Goal: Task Accomplishment & Management: Manage account settings

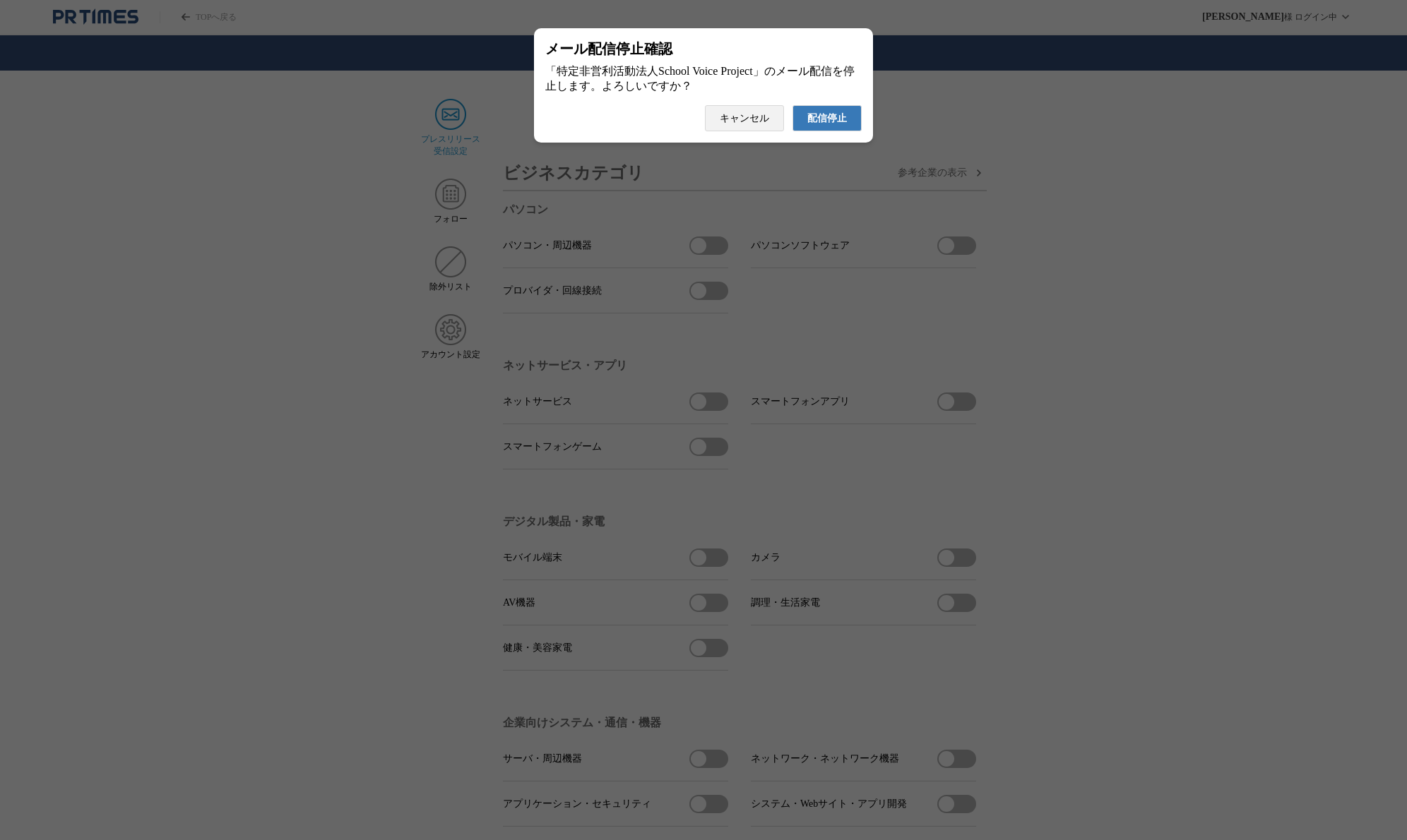
click at [835, 125] on span "配信停止" at bounding box center [826, 119] width 39 height 13
click at [837, 125] on span "配信停止" at bounding box center [826, 119] width 39 height 13
click at [820, 123] on span "配信停止" at bounding box center [826, 119] width 39 height 13
click at [834, 125] on span "配信停止" at bounding box center [826, 119] width 39 height 13
click at [839, 125] on span "配信停止" at bounding box center [826, 119] width 39 height 13
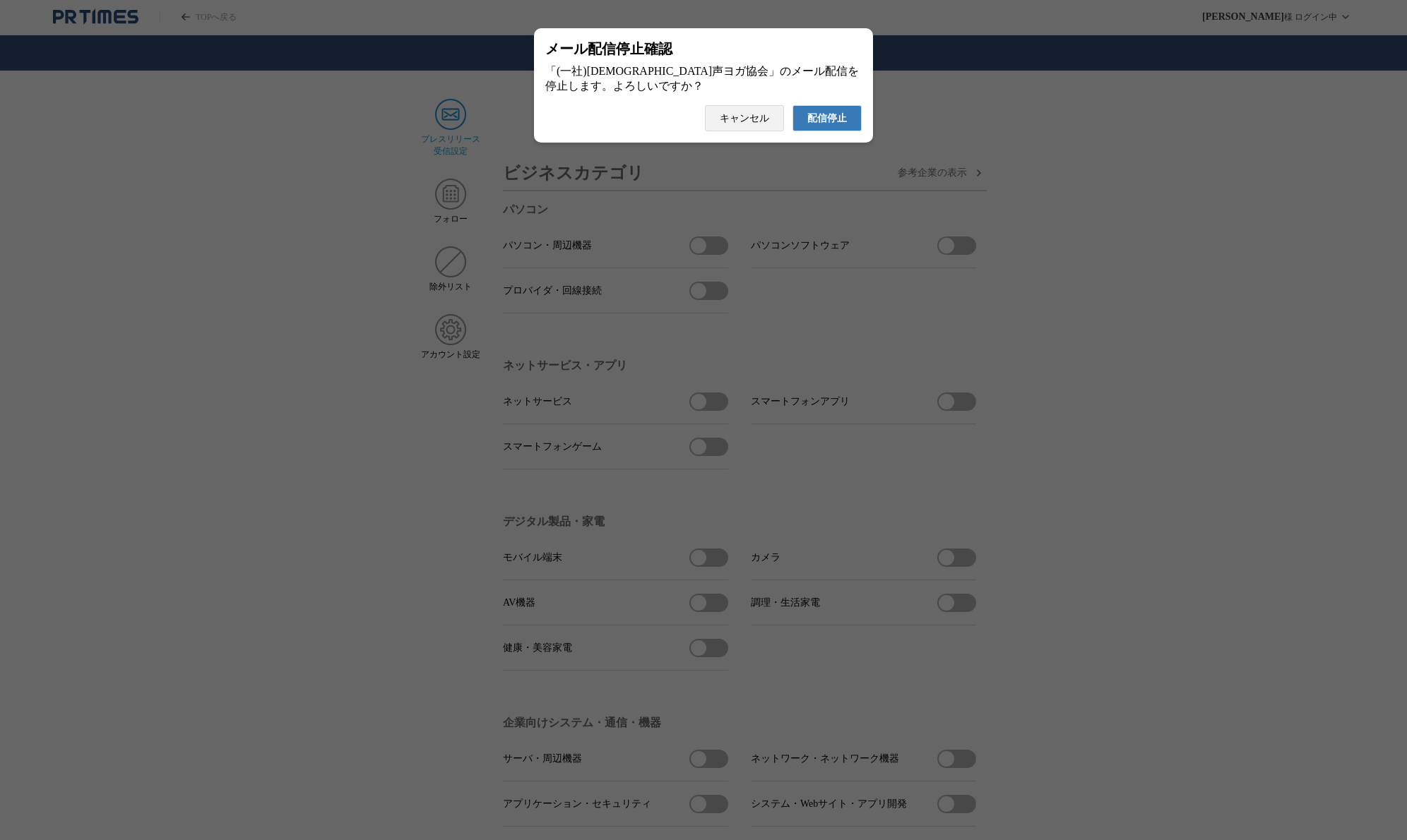
click at [837, 125] on span "配信停止" at bounding box center [826, 119] width 39 height 13
click at [835, 125] on span "配信停止" at bounding box center [826, 119] width 39 height 13
click at [837, 125] on span "配信停止" at bounding box center [826, 119] width 39 height 13
click at [823, 115] on button "配信停止" at bounding box center [826, 118] width 69 height 26
click at [820, 125] on span "配信停止" at bounding box center [826, 119] width 39 height 13
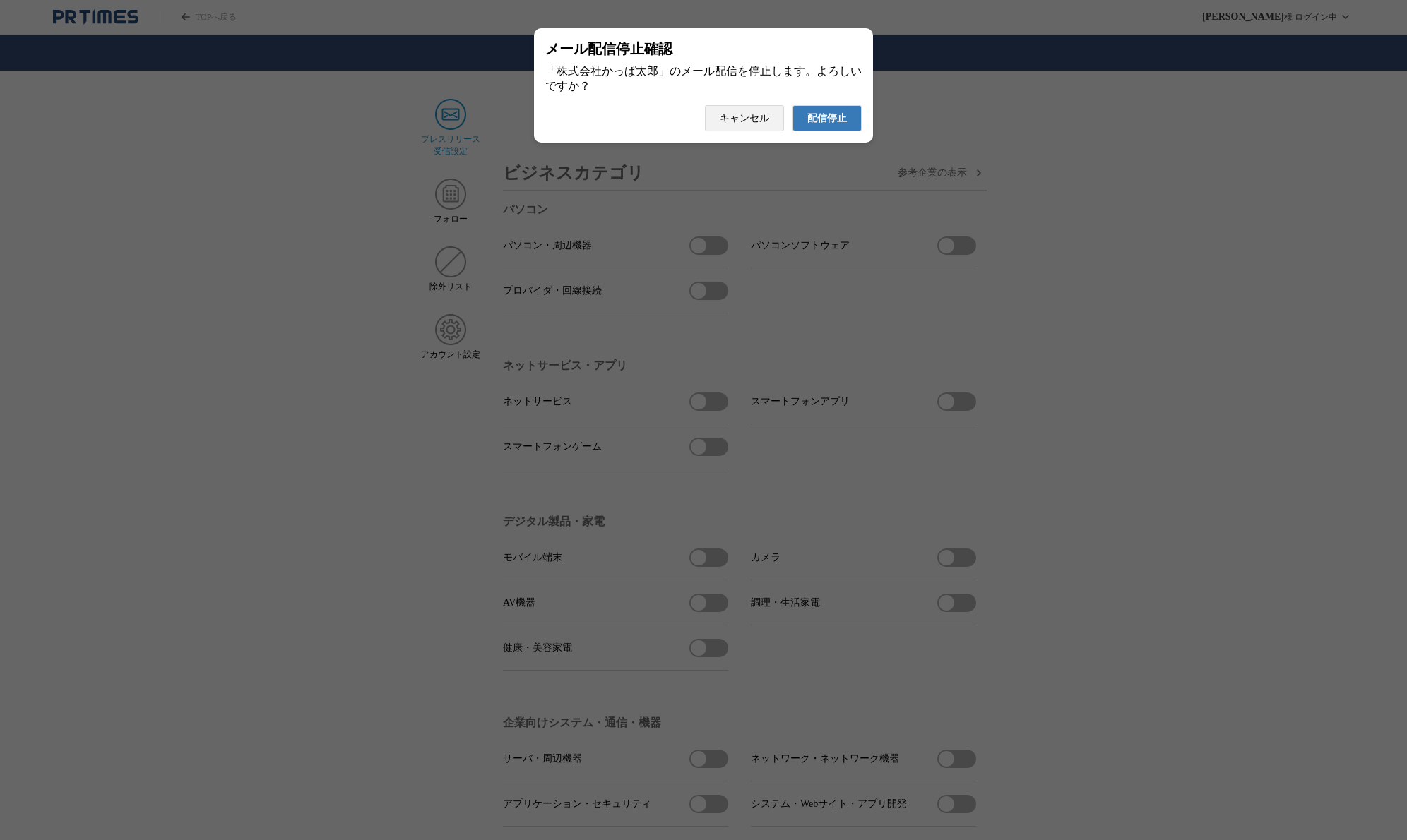
click at [840, 122] on span "配信停止" at bounding box center [826, 119] width 39 height 13
click at [838, 125] on span "配信停止" at bounding box center [826, 119] width 39 height 13
click at [829, 132] on button "配信停止" at bounding box center [826, 118] width 69 height 26
click at [845, 119] on span "配信停止" at bounding box center [826, 119] width 39 height 13
click at [833, 122] on span "配信停止" at bounding box center [826, 119] width 39 height 13
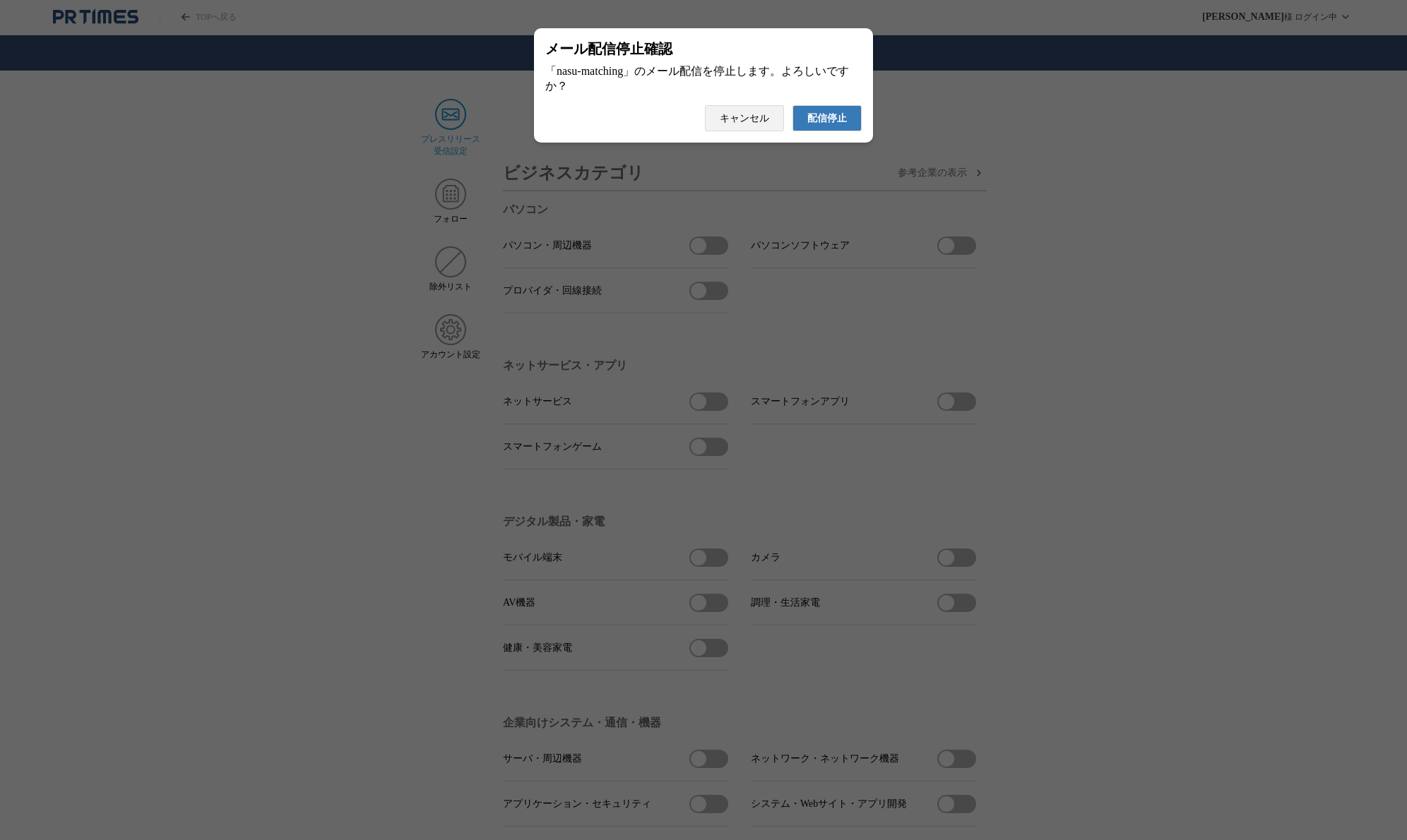
click at [817, 123] on span "配信停止" at bounding box center [826, 119] width 39 height 13
click at [836, 132] on button "配信停止" at bounding box center [826, 118] width 69 height 26
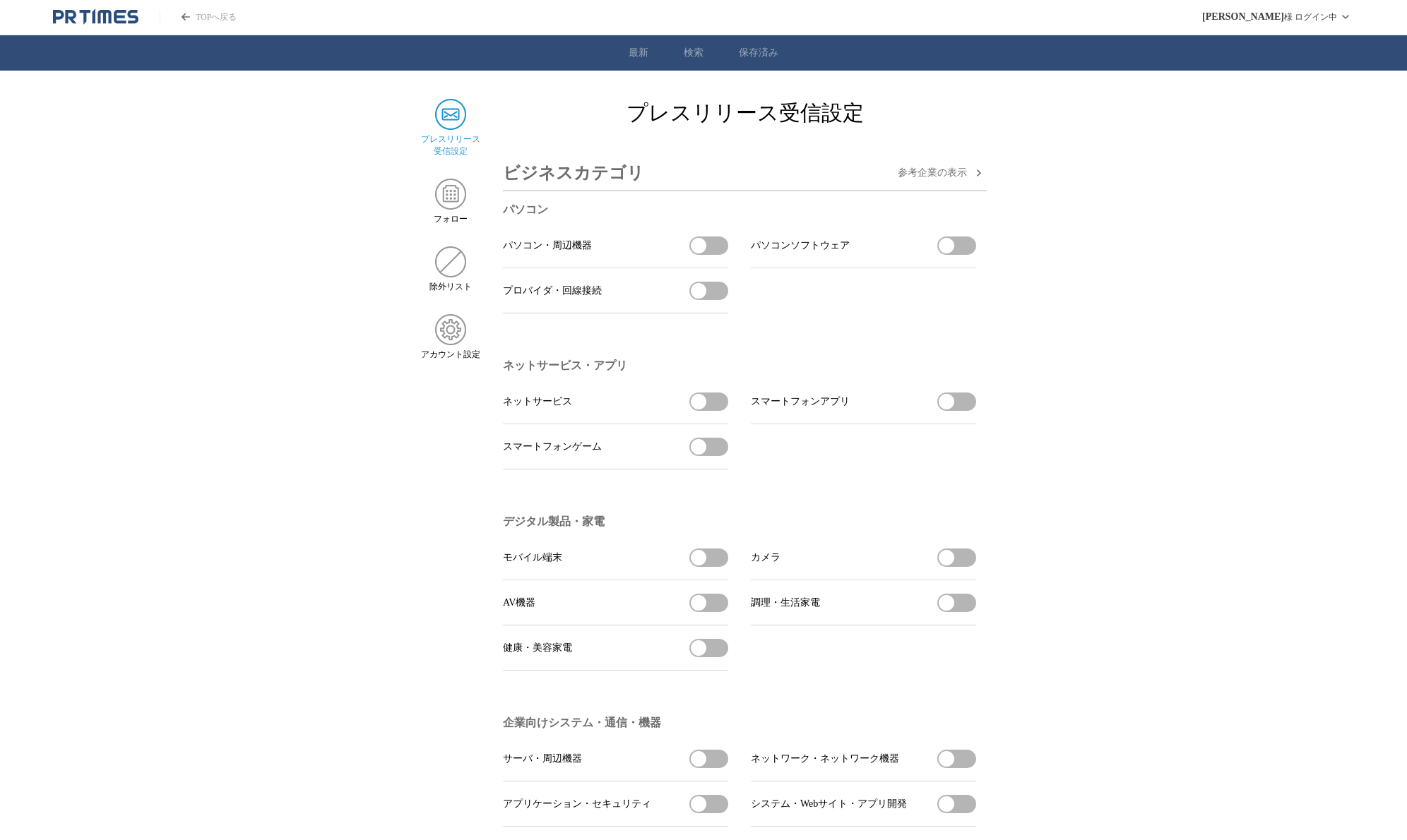
scroll to position [1, 0]
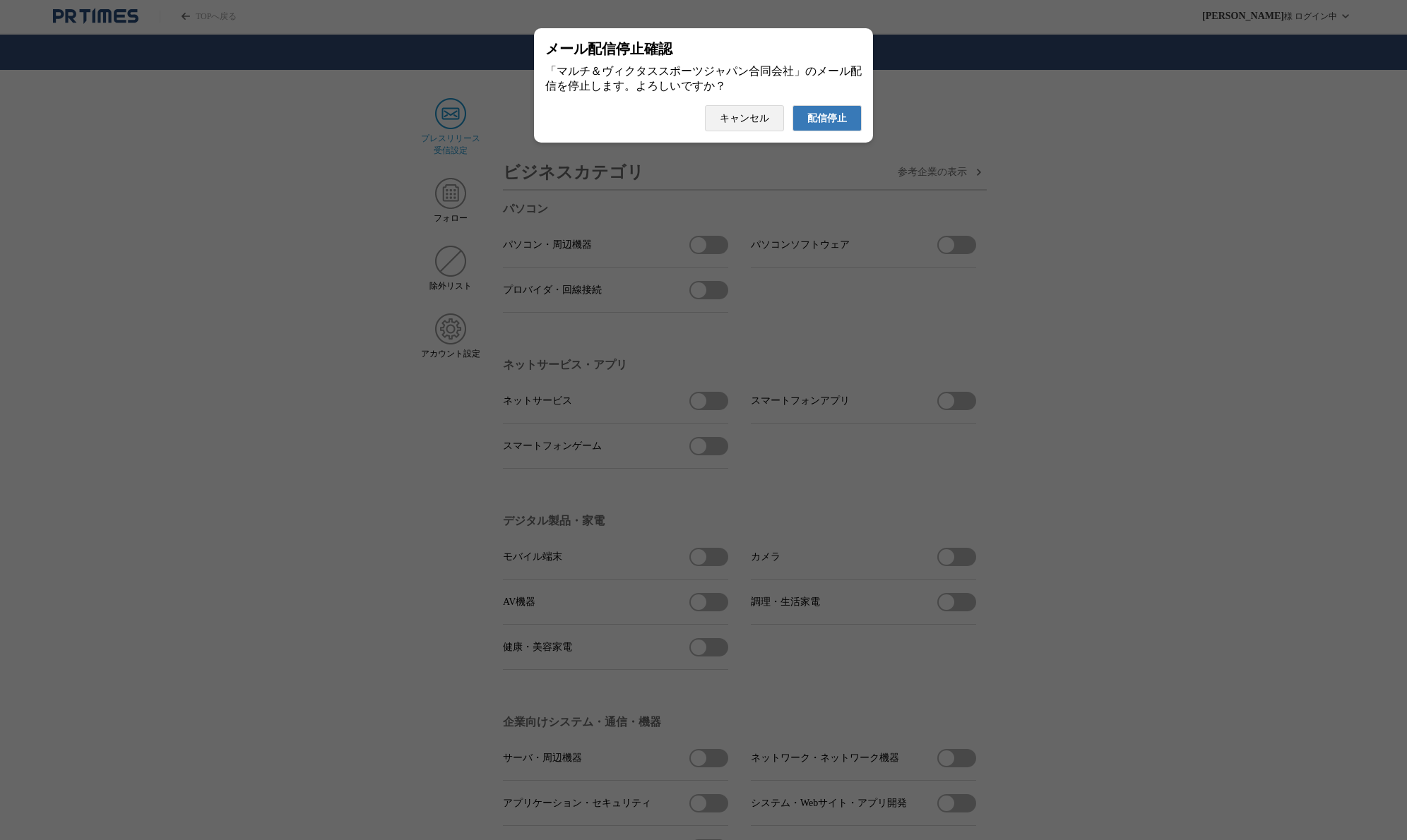
click at [840, 123] on span "配信停止" at bounding box center [826, 119] width 39 height 13
click at [831, 124] on span "配信停止" at bounding box center [826, 119] width 39 height 13
click at [826, 125] on span "配信停止" at bounding box center [826, 119] width 39 height 13
click at [843, 123] on span "配信停止" at bounding box center [826, 119] width 39 height 13
click at [839, 125] on span "配信停止" at bounding box center [826, 119] width 39 height 13
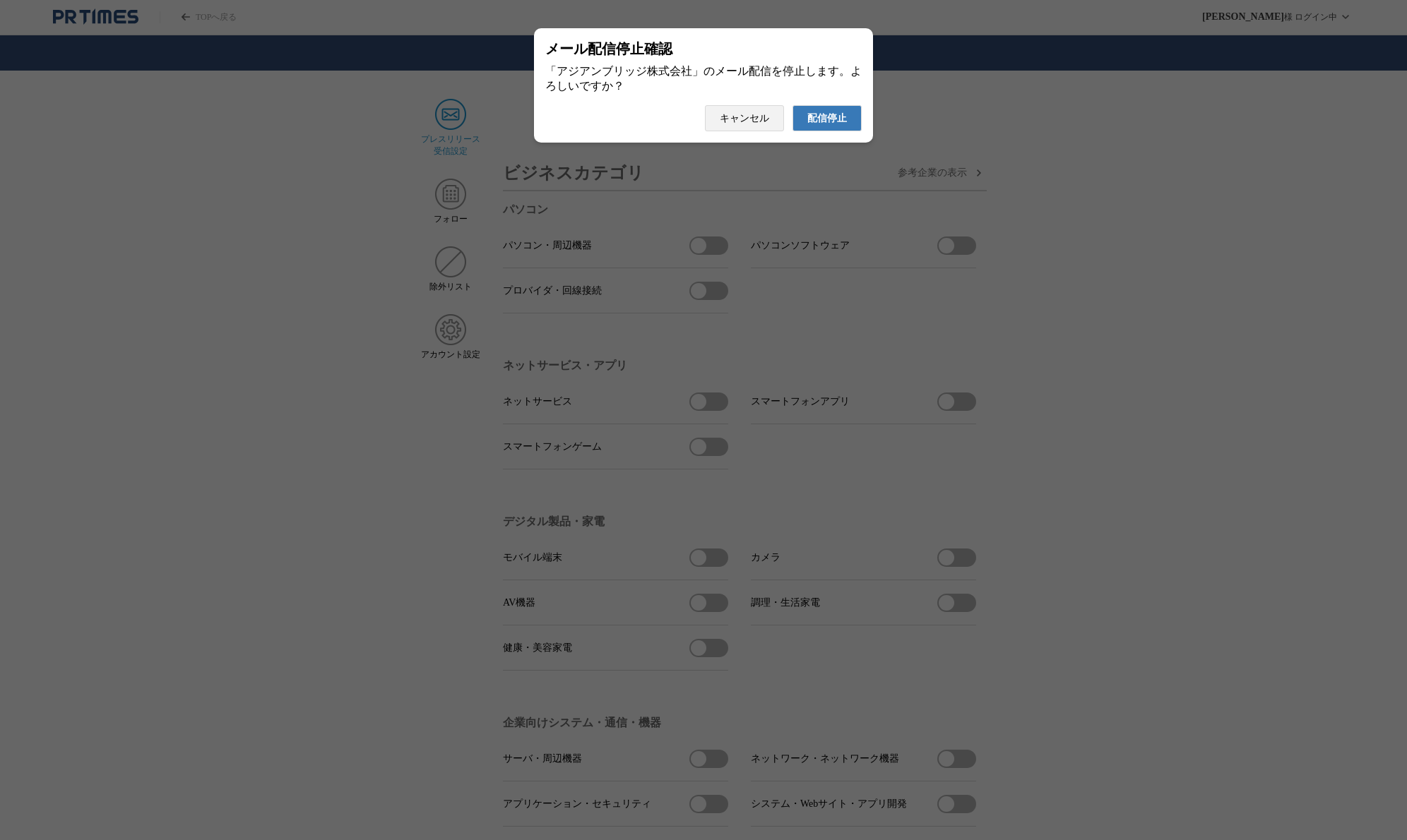
click at [831, 123] on span "配信停止" at bounding box center [826, 119] width 39 height 13
click at [848, 131] on button "配信停止" at bounding box center [826, 118] width 69 height 26
click at [835, 125] on span "配信停止" at bounding box center [826, 119] width 39 height 13
click at [828, 119] on span "配信停止" at bounding box center [826, 119] width 39 height 13
click at [809, 125] on span "配信停止" at bounding box center [826, 119] width 39 height 13
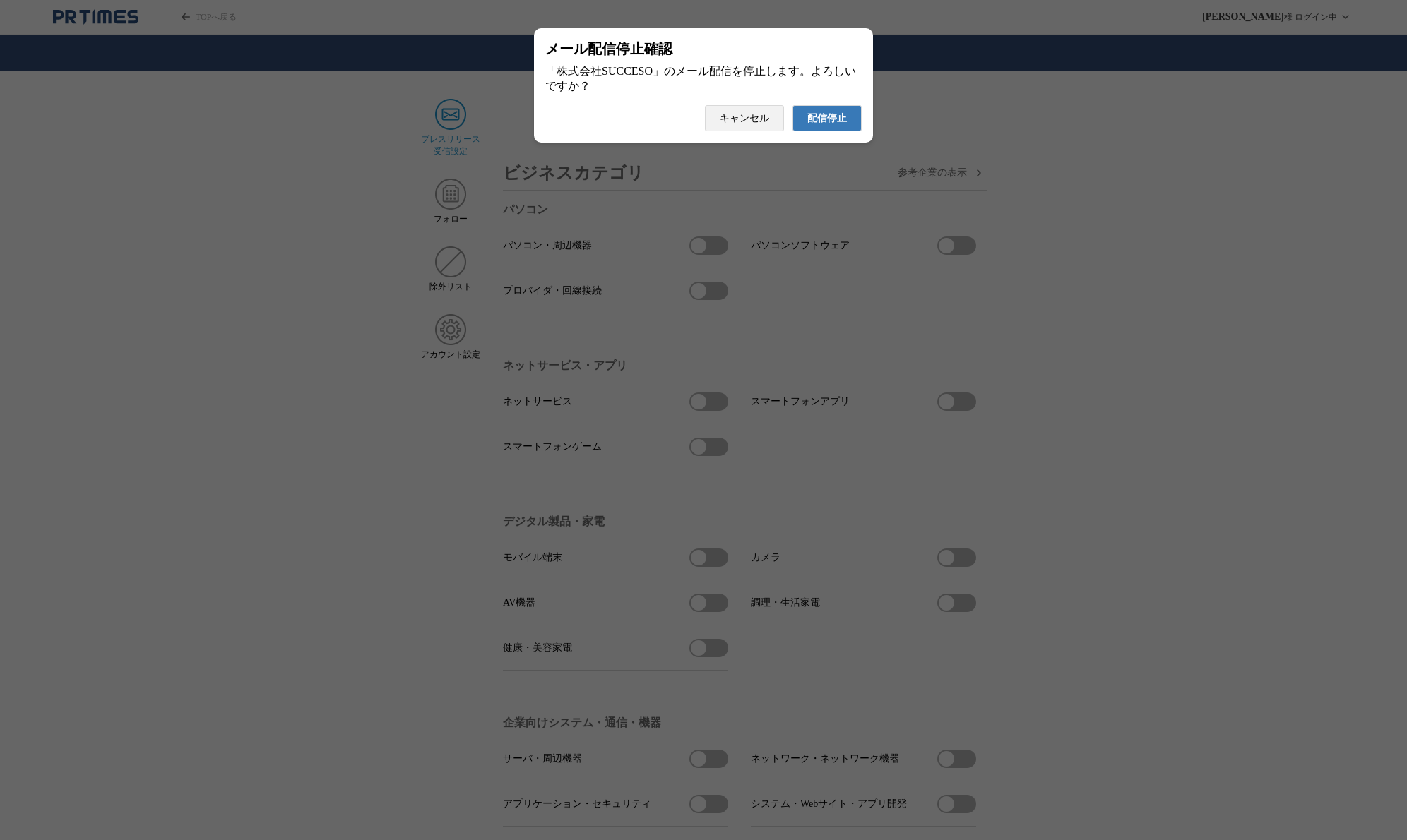
click at [834, 125] on span "配信停止" at bounding box center [826, 119] width 39 height 13
click at [809, 119] on span "配信停止" at bounding box center [826, 119] width 39 height 13
click at [840, 125] on span "配信停止" at bounding box center [826, 119] width 39 height 13
click at [833, 106] on span "配信停止" at bounding box center [826, 104] width 39 height 13
click at [838, 125] on span "配信停止" at bounding box center [826, 119] width 39 height 13
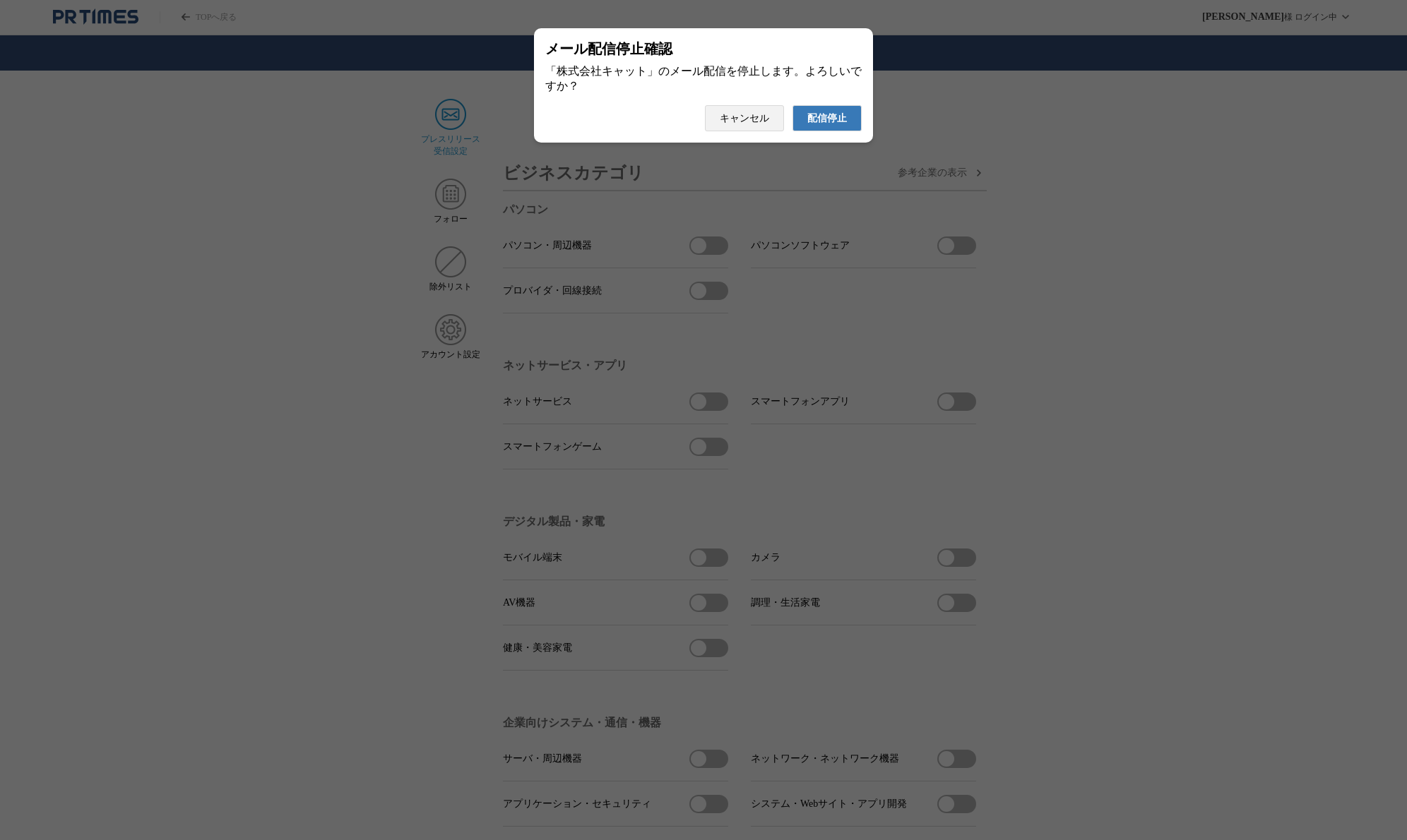
click at [824, 123] on span "配信停止" at bounding box center [826, 119] width 39 height 13
click at [834, 125] on span "配信停止" at bounding box center [826, 119] width 39 height 13
click at [843, 125] on span "配信停止" at bounding box center [826, 119] width 39 height 13
click at [840, 123] on span "配信停止" at bounding box center [826, 119] width 39 height 13
